Goal: Task Accomplishment & Management: Use online tool/utility

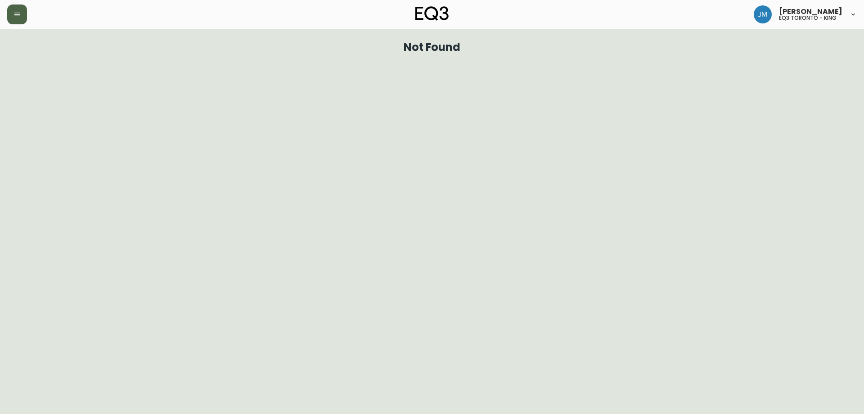
click at [21, 19] on button "button" at bounding box center [17, 15] width 20 height 20
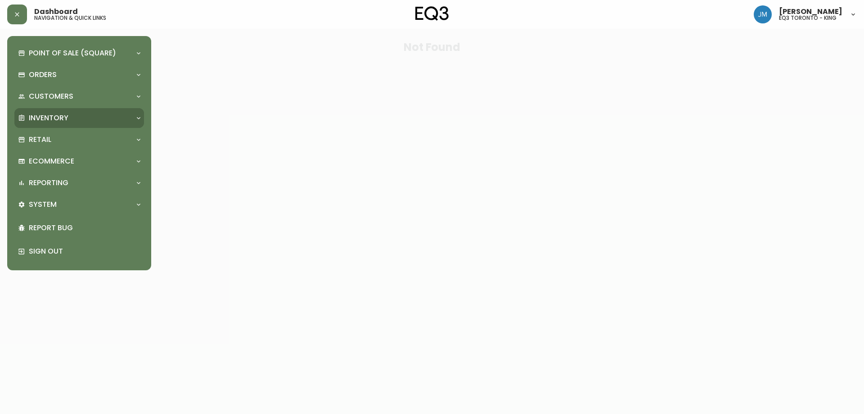
click at [59, 115] on p "Inventory" at bounding box center [49, 118] width 40 height 10
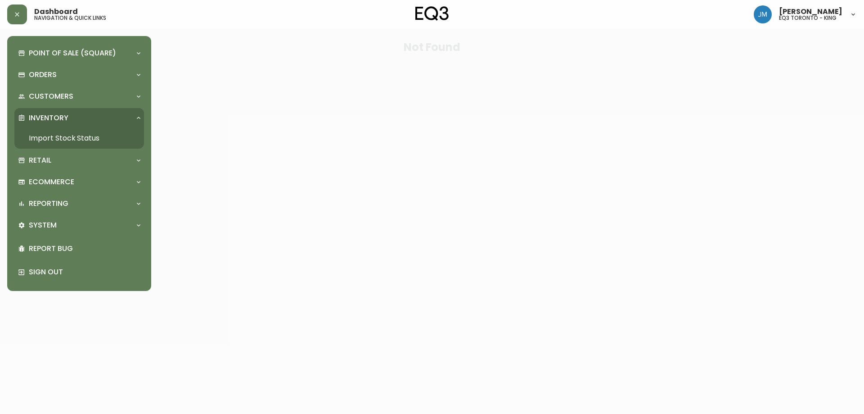
click at [59, 136] on link "Import Stock Status" at bounding box center [79, 138] width 130 height 21
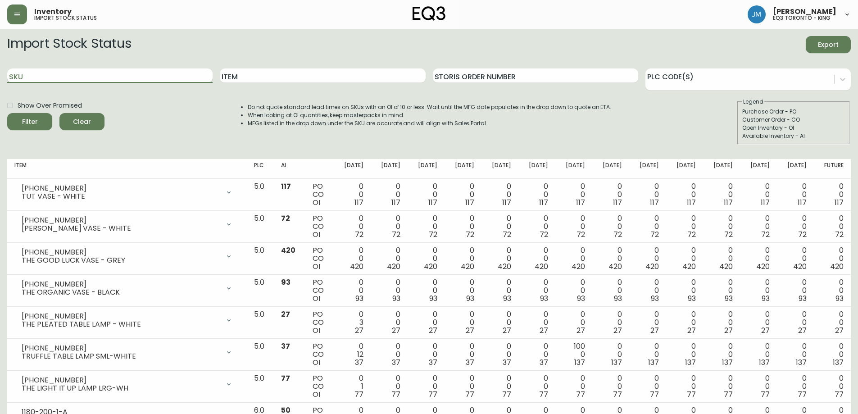
click at [105, 78] on input "SKU" at bounding box center [109, 75] width 205 height 14
paste input "3020-411-32-A"
type input "3020-411-32-A"
click at [7, 113] on button "Filter" at bounding box center [29, 121] width 45 height 17
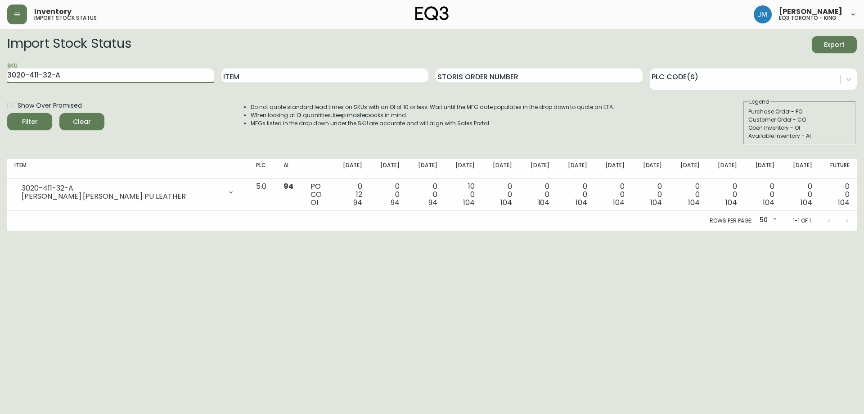
drag, startPoint x: 111, startPoint y: 76, endPoint x: 0, endPoint y: 81, distance: 110.9
click at [0, 81] on main "Import Stock Status Export SKU 3020-411-32-A Item Storis Order Number PLC Code(…" at bounding box center [432, 130] width 864 height 202
paste input "3020-401-4-B"
type input "3020-401-4-B"
click at [7, 113] on button "Filter" at bounding box center [29, 121] width 45 height 17
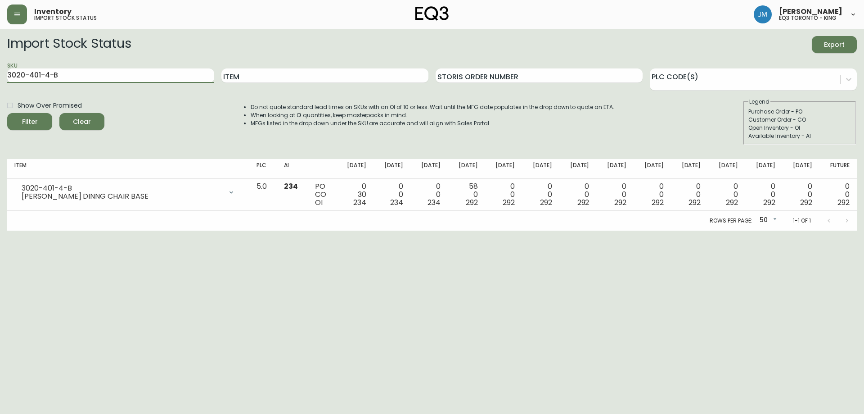
drag, startPoint x: 53, startPoint y: 78, endPoint x: 0, endPoint y: 61, distance: 55.9
click at [0, 75] on main "Import Stock Status Export SKU 3020-401-4-B Item Storis Order Number PLC Code(s…" at bounding box center [432, 130] width 864 height 202
paste input "3020-411-35-A"
type input "3020-411-35-A"
click at [7, 113] on button "Filter" at bounding box center [29, 121] width 45 height 17
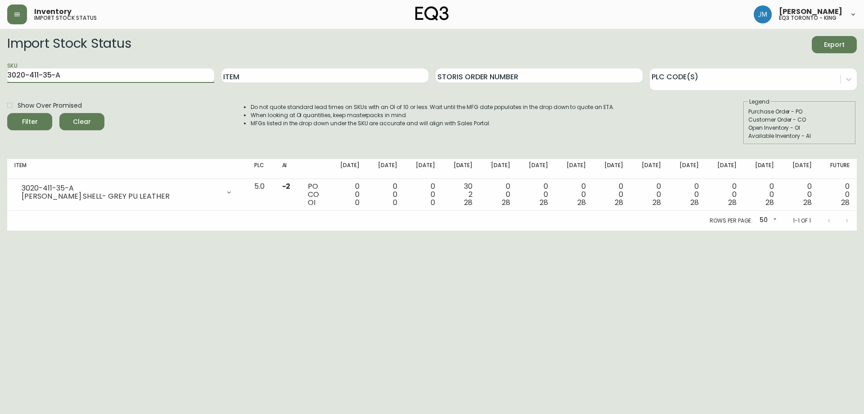
drag, startPoint x: 116, startPoint y: 77, endPoint x: 32, endPoint y: 60, distance: 85.6
click at [3, 75] on main "Import Stock Status Export SKU 3020-411-35-A Item Storis Order Number PLC Code(…" at bounding box center [432, 130] width 864 height 202
paste input "3020-401-4-B"
type input "3020-401-4-B"
click at [7, 113] on button "Filter" at bounding box center [29, 121] width 45 height 17
